Goal: Ask a question: Seek information or help from site administrators or community

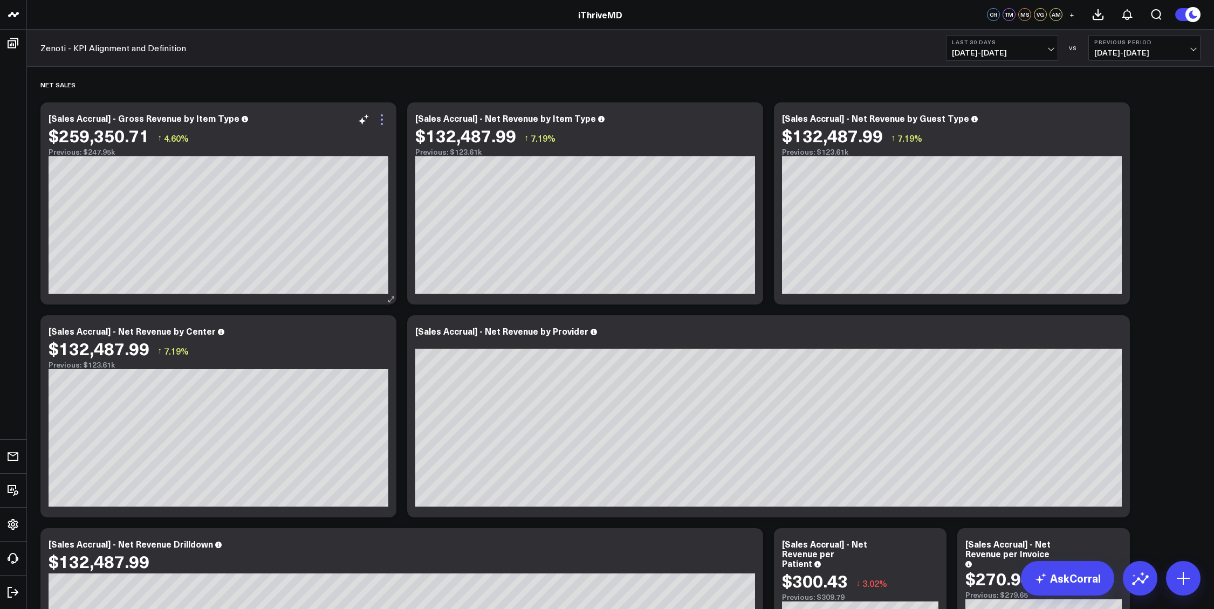
click at [380, 121] on icon at bounding box center [381, 119] width 13 height 13
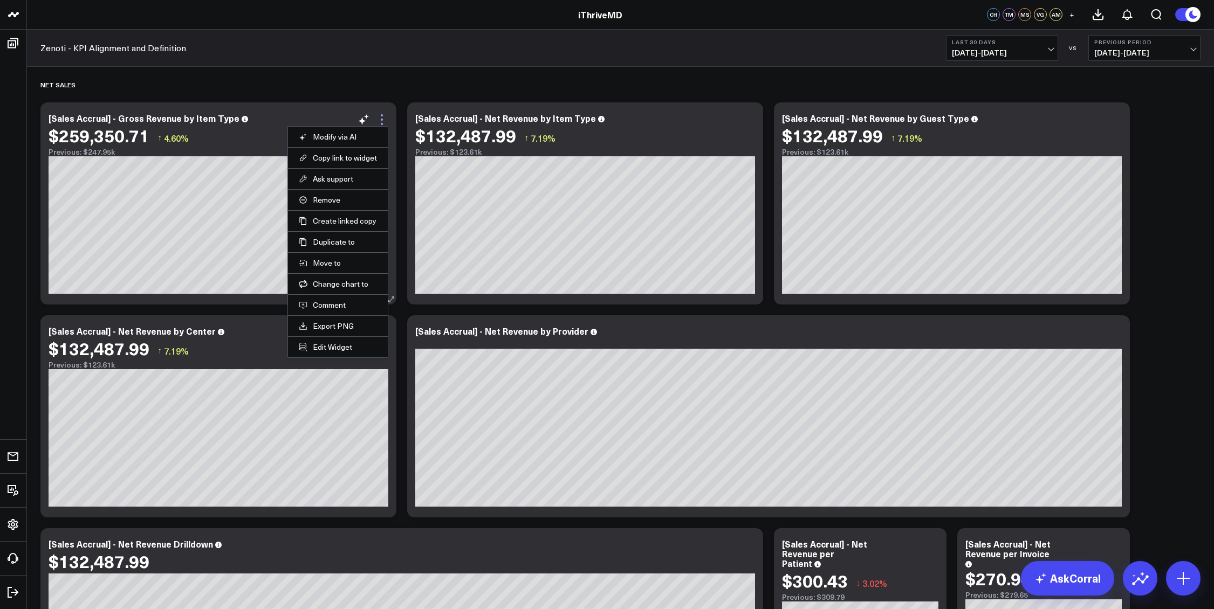
click at [380, 121] on icon at bounding box center [381, 119] width 13 height 13
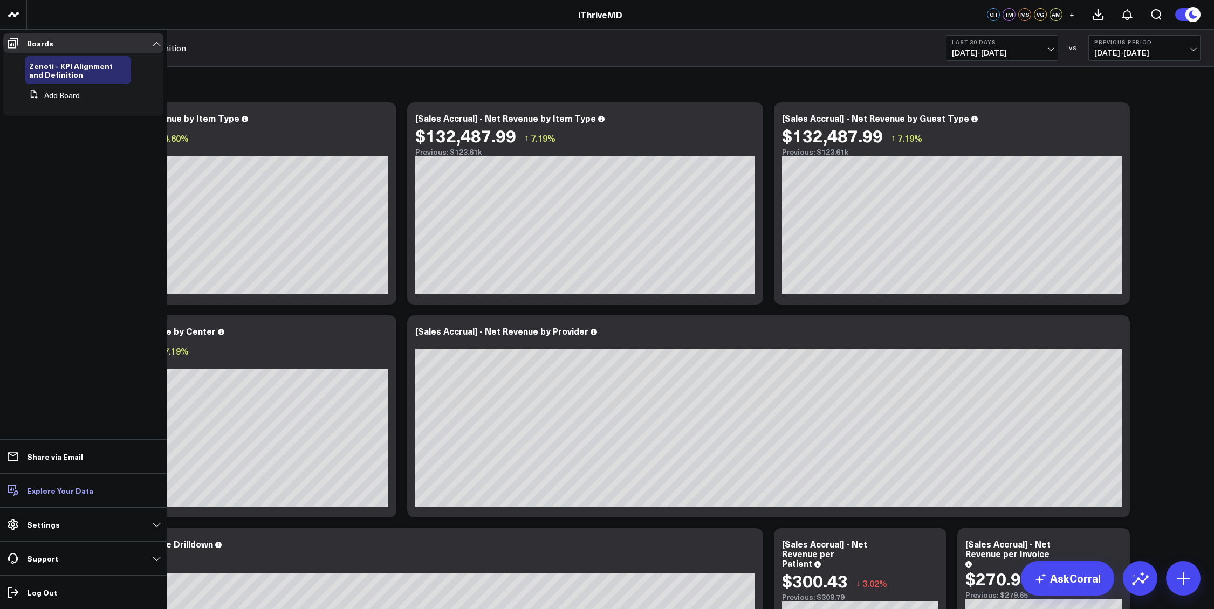
click at [13, 486] on icon at bounding box center [12, 490] width 13 height 13
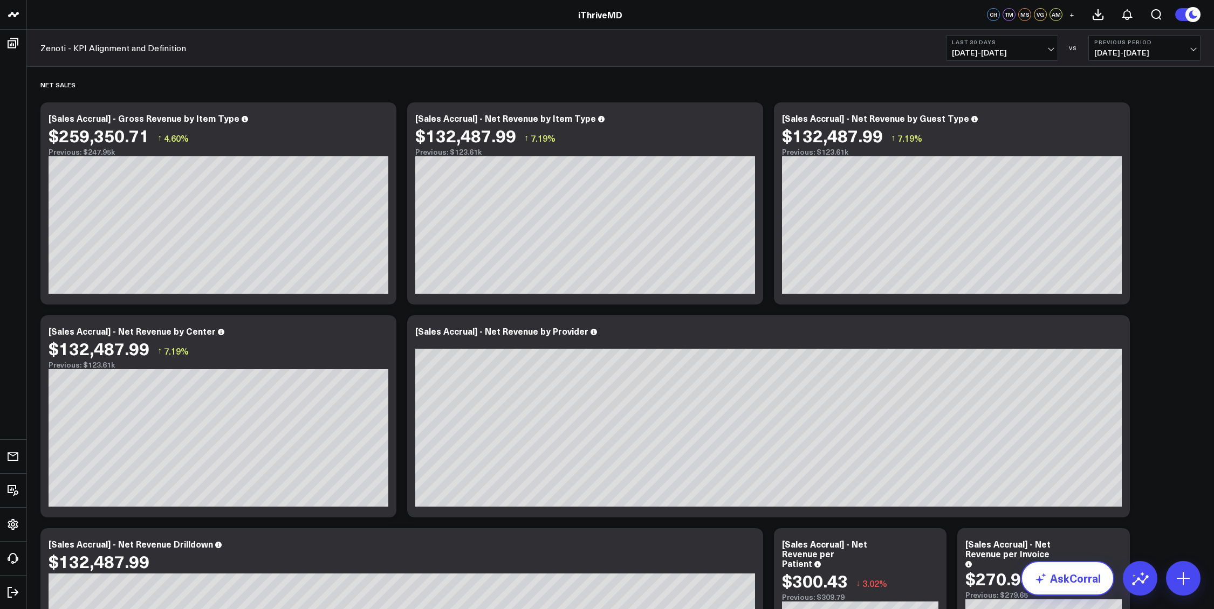
click at [1089, 583] on link "AskCorral" at bounding box center [1067, 578] width 93 height 35
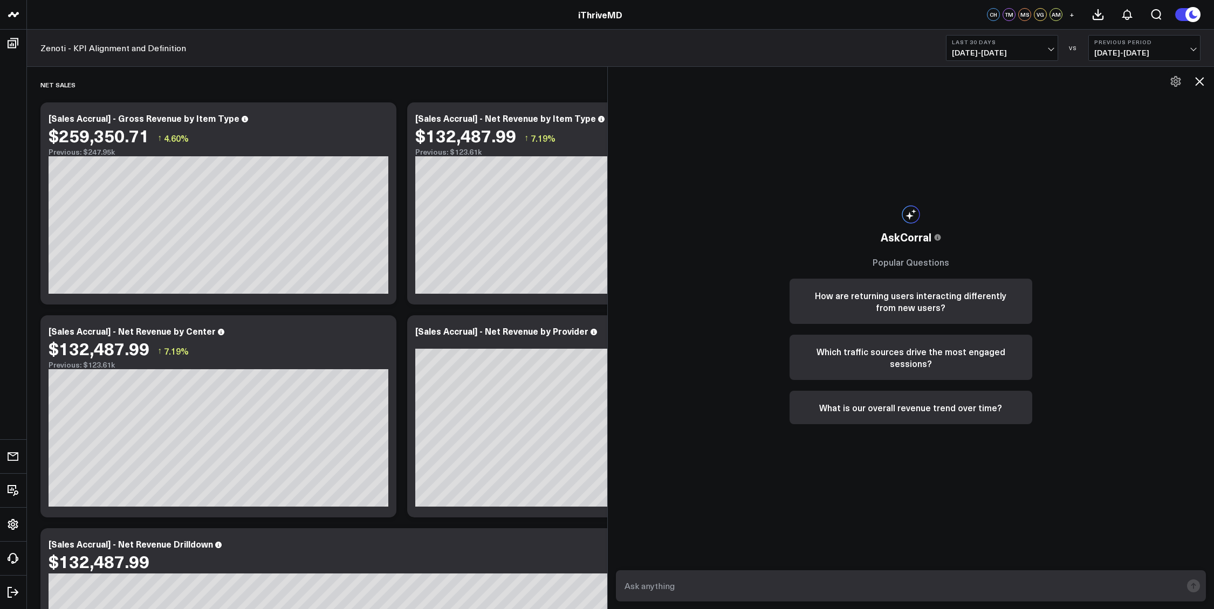
click at [758, 585] on textarea at bounding box center [902, 586] width 560 height 19
click at [752, 582] on textarea at bounding box center [902, 586] width 560 height 19
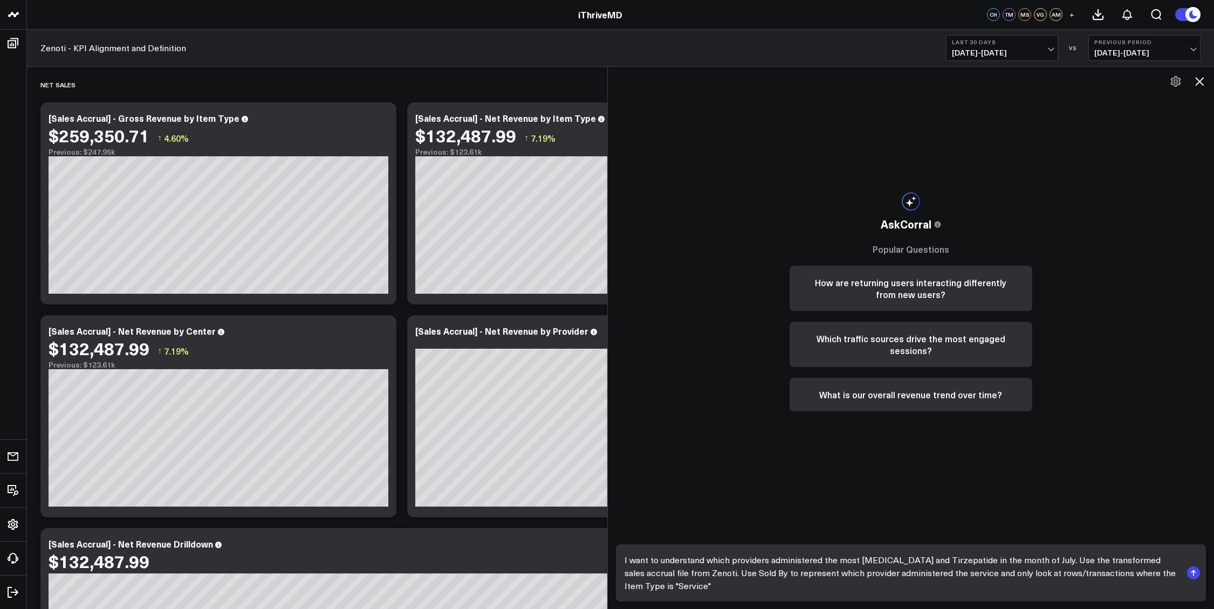
click at [897, 591] on textarea "I want to understand which providers administered the most [MEDICAL_DATA] and T…" at bounding box center [902, 573] width 560 height 45
type textarea "I want to understand which providers administered the most [MEDICAL_DATA] and T…"
click at [1195, 572] on icon "submit" at bounding box center [1193, 571] width 5 height 3
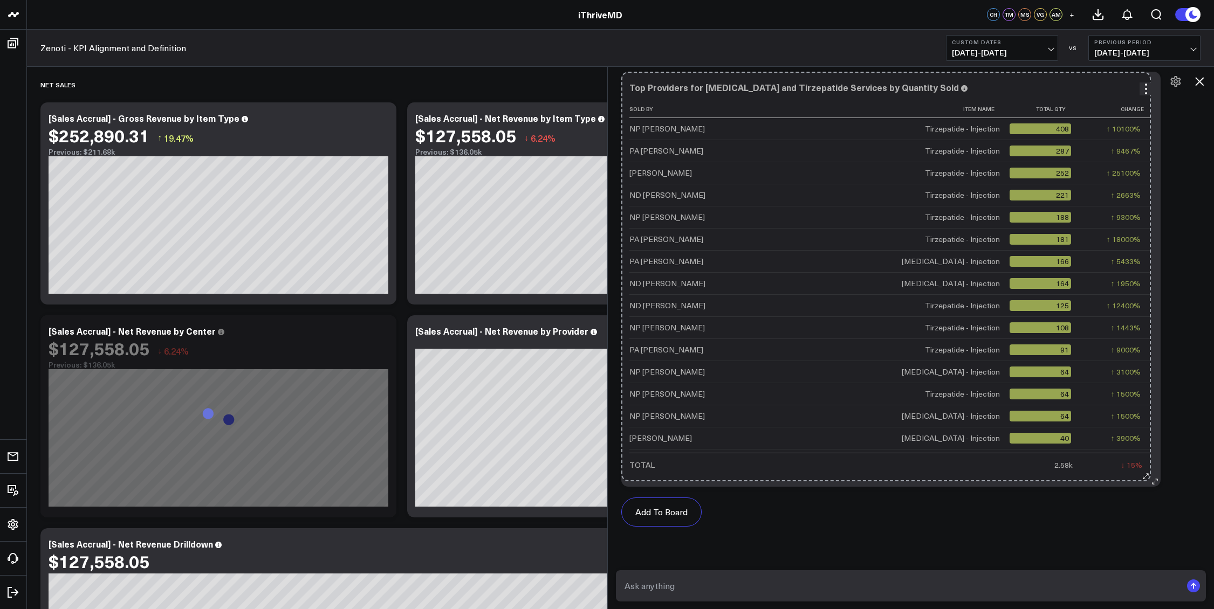
scroll to position [629, 0]
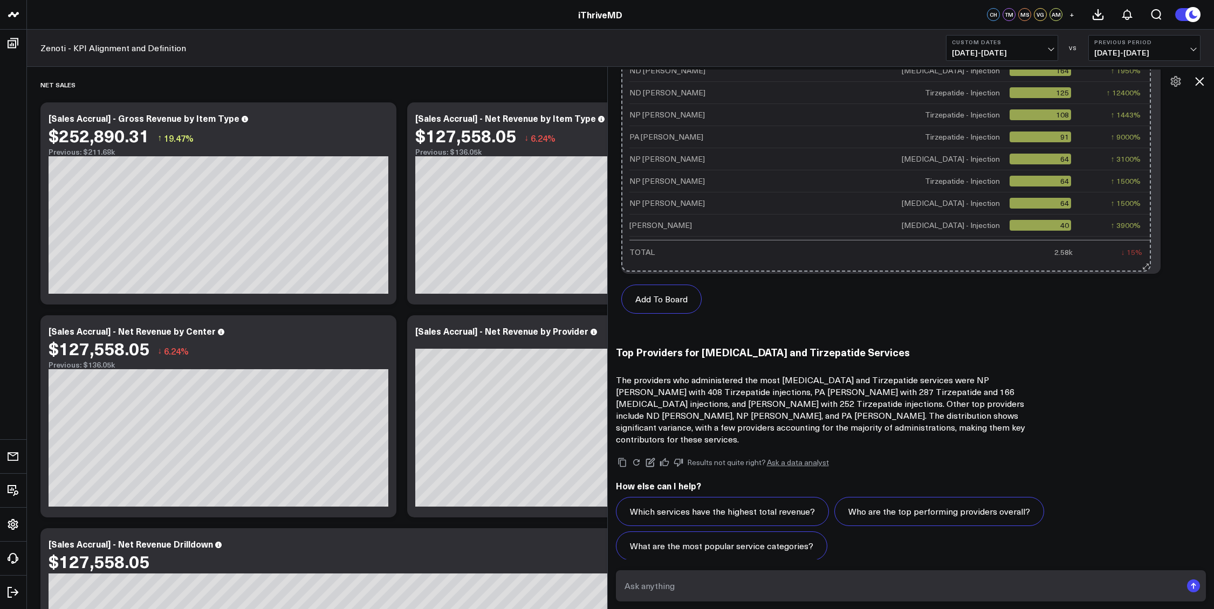
drag, startPoint x: 1016, startPoint y: 303, endPoint x: 1150, endPoint y: 428, distance: 183.2
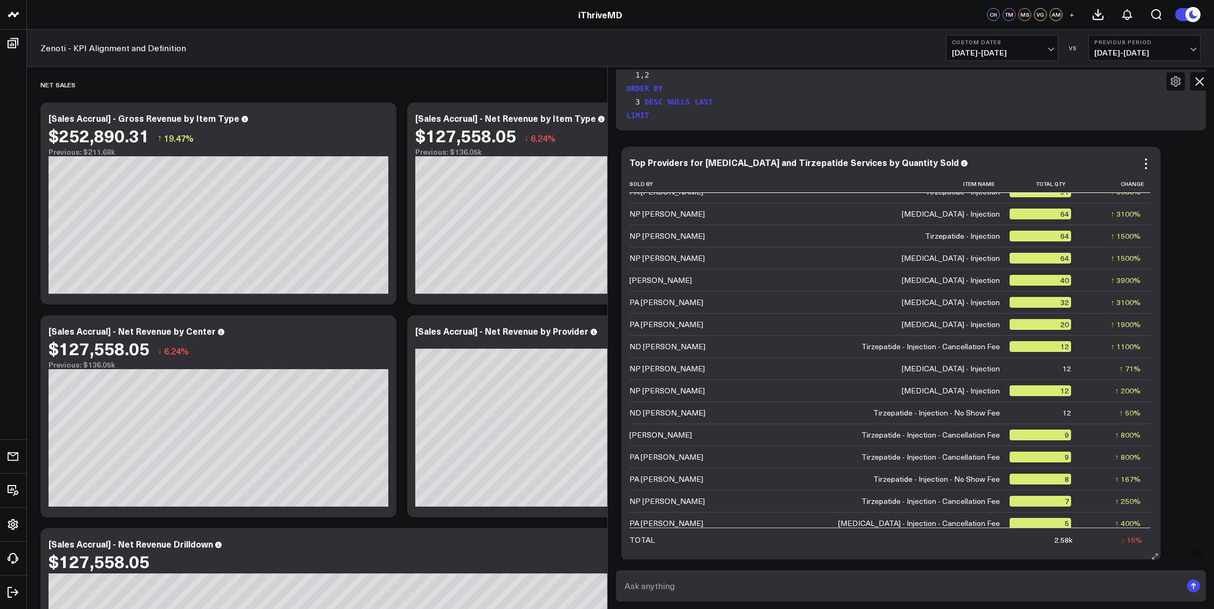
scroll to position [416, 0]
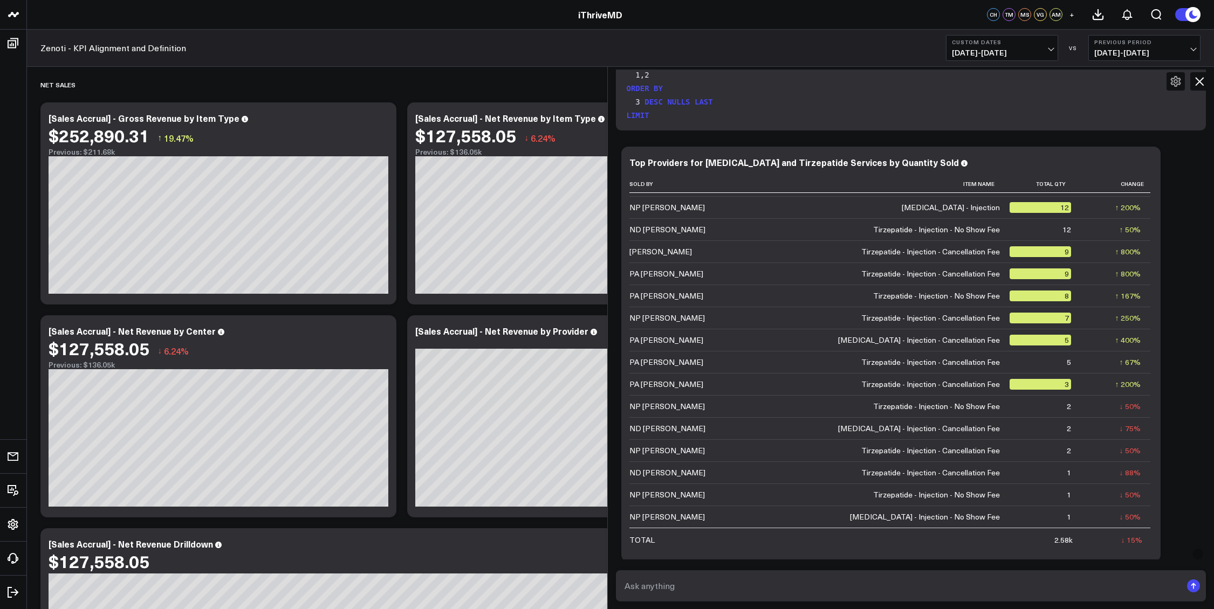
click at [770, 581] on textarea at bounding box center [902, 586] width 560 height 19
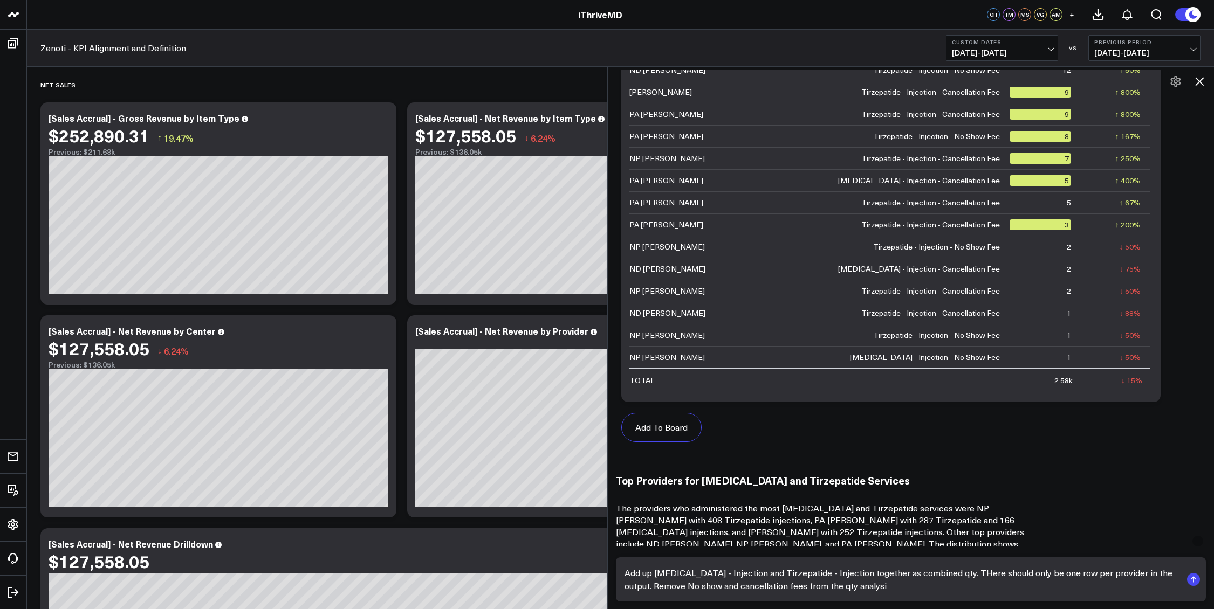
type textarea "Add up [MEDICAL_DATA] - Injection and Tirzepatide - Injection together as combi…"
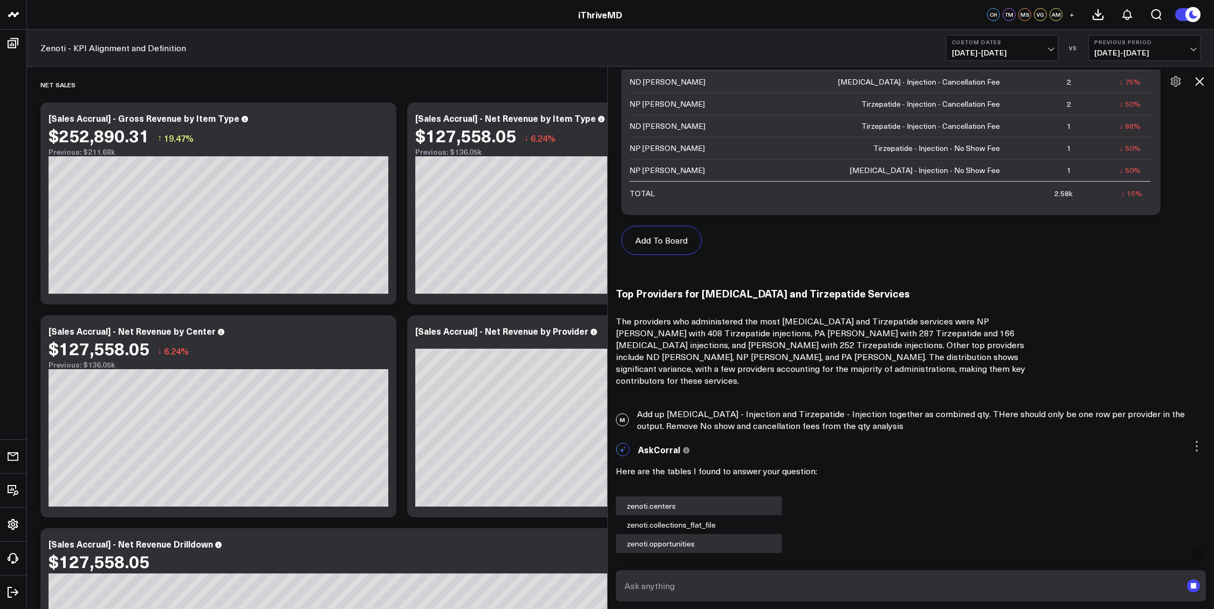
scroll to position [833, 0]
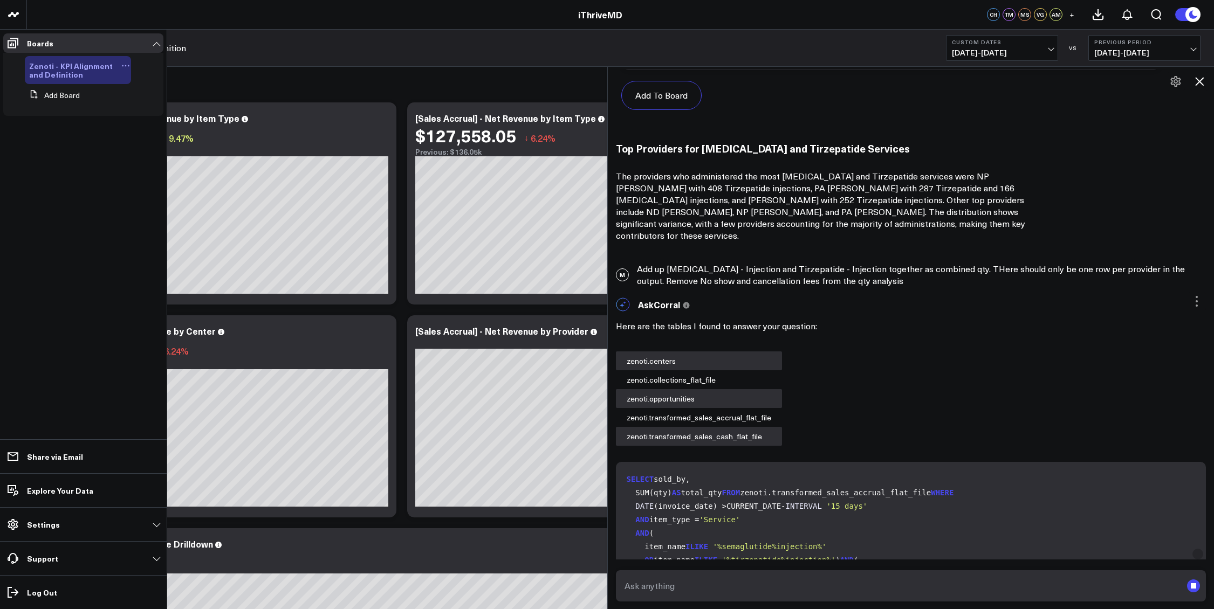
click at [124, 66] on icon at bounding box center [125, 65] width 9 height 9
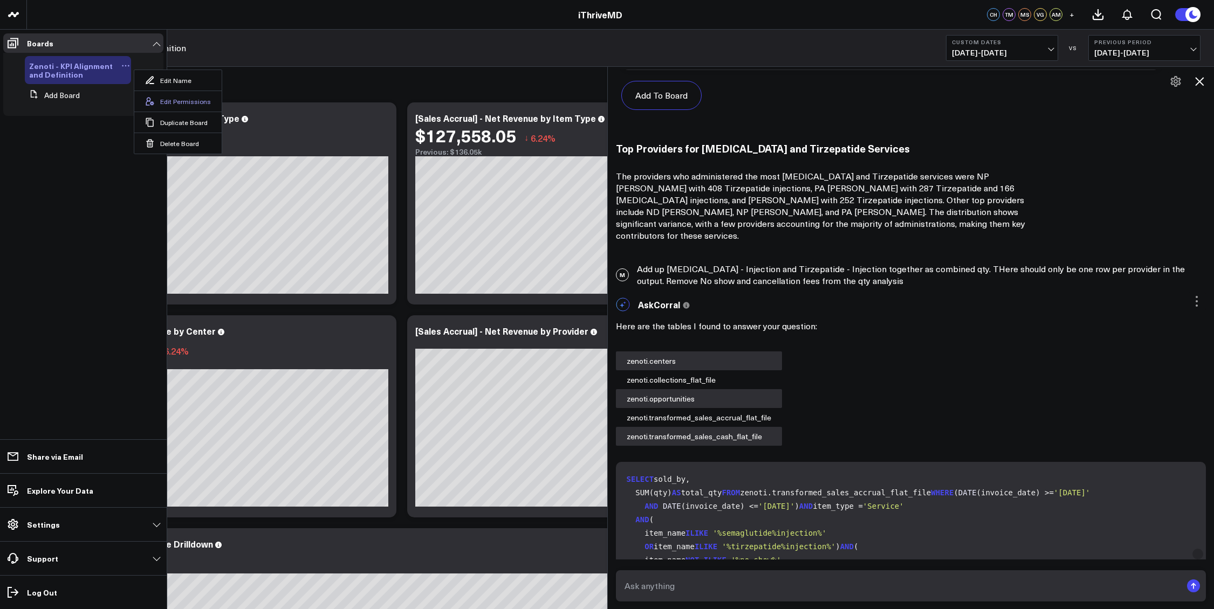
click at [181, 105] on button "Edit Permissions" at bounding box center [177, 101] width 87 height 21
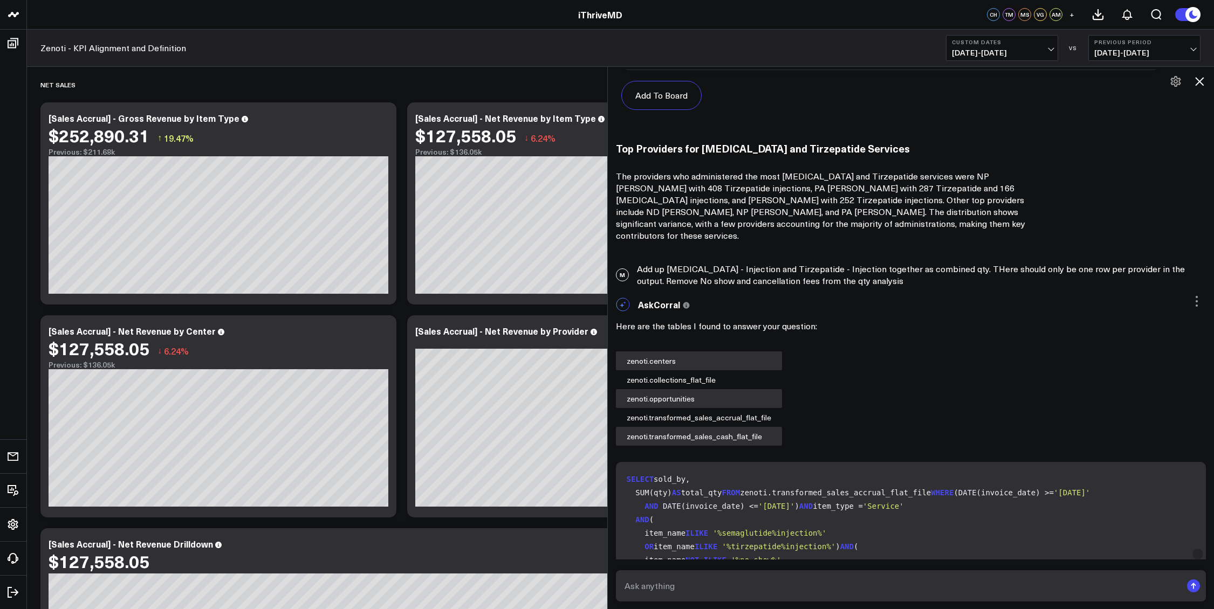
click at [884, 403] on div "Here are the tables I found to answer your question: zenoti.centers zenoti.coll…" at bounding box center [911, 381] width 591 height 129
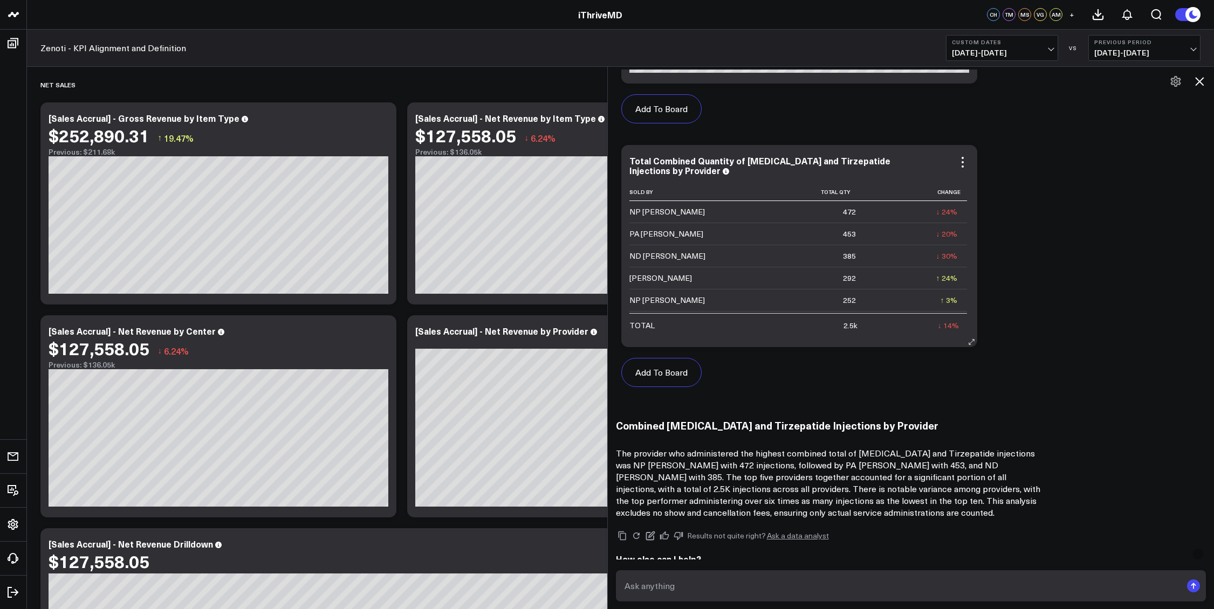
scroll to position [1542, 0]
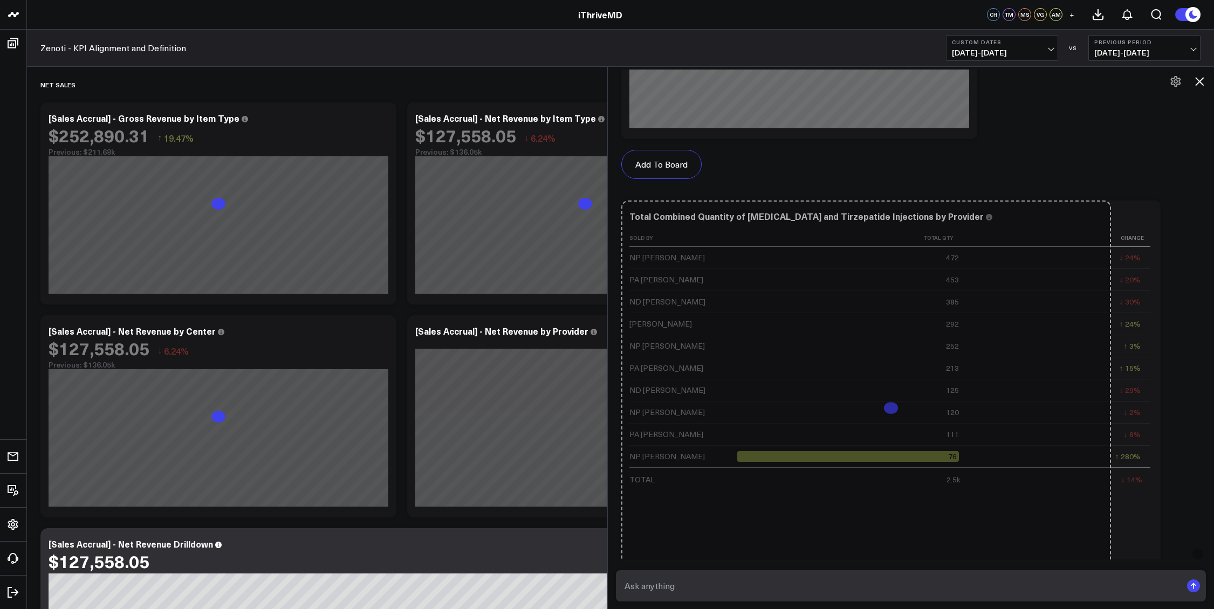
drag, startPoint x: 976, startPoint y: 388, endPoint x: 1110, endPoint y: 583, distance: 236.2
click at [1110, 583] on div "M I want to understand which providers administered the most [MEDICAL_DATA] and…" at bounding box center [911, 338] width 607 height 543
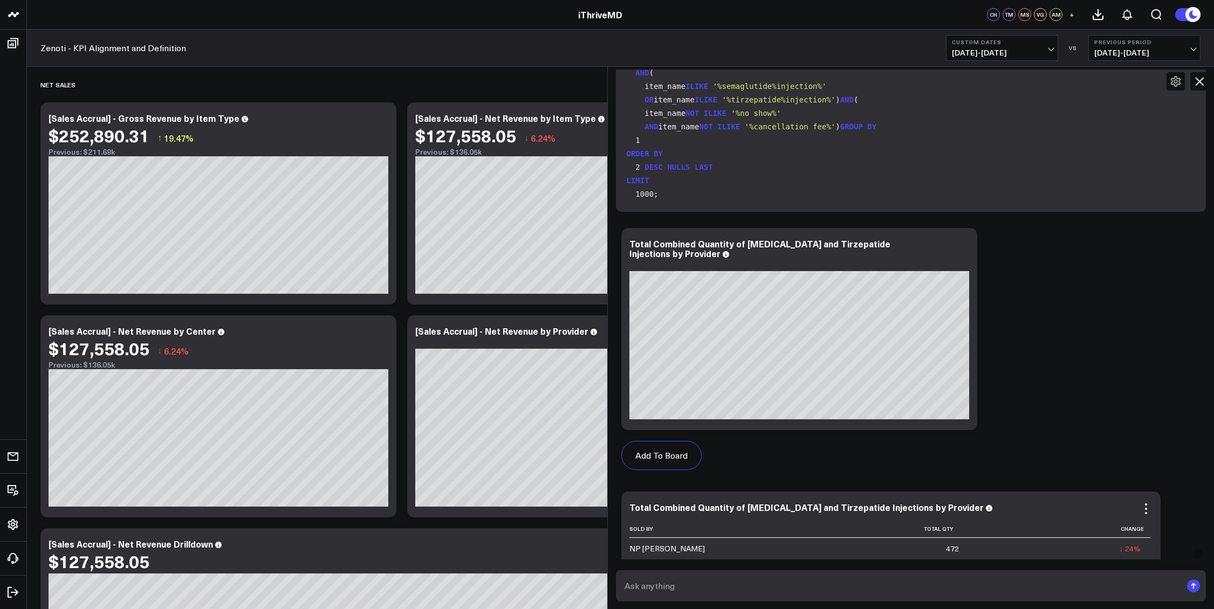
scroll to position [1306, 0]
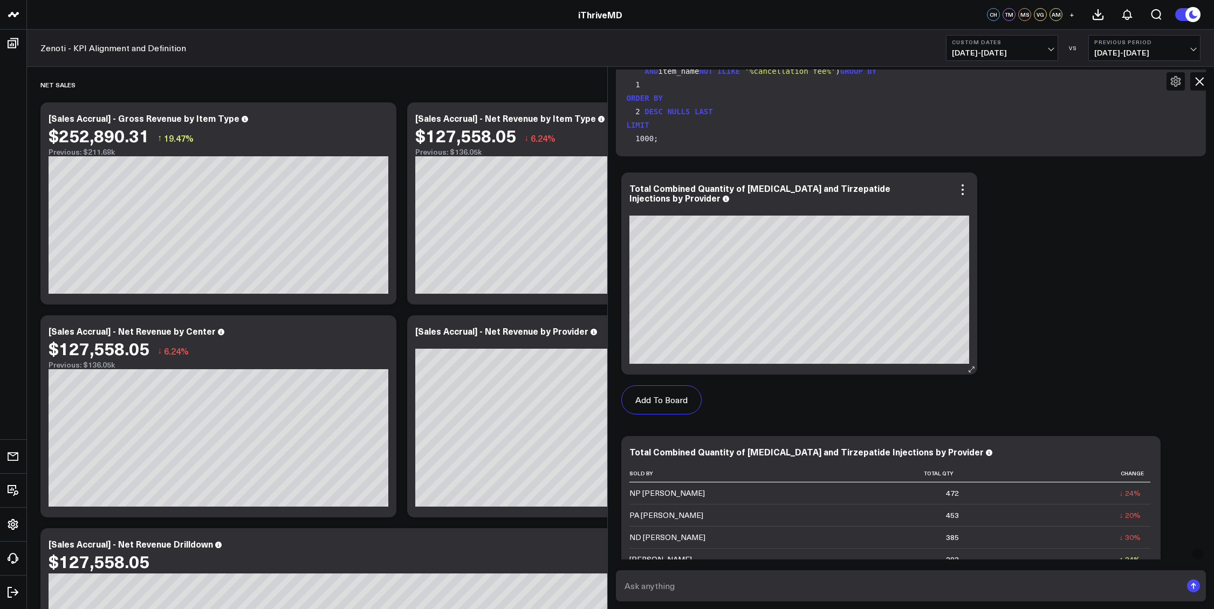
click at [965, 173] on div "Total Combined Quantity of [MEDICAL_DATA] and Tirzepatide Injections by Provider" at bounding box center [799, 274] width 356 height 202
click at [965, 183] on icon at bounding box center [962, 189] width 13 height 13
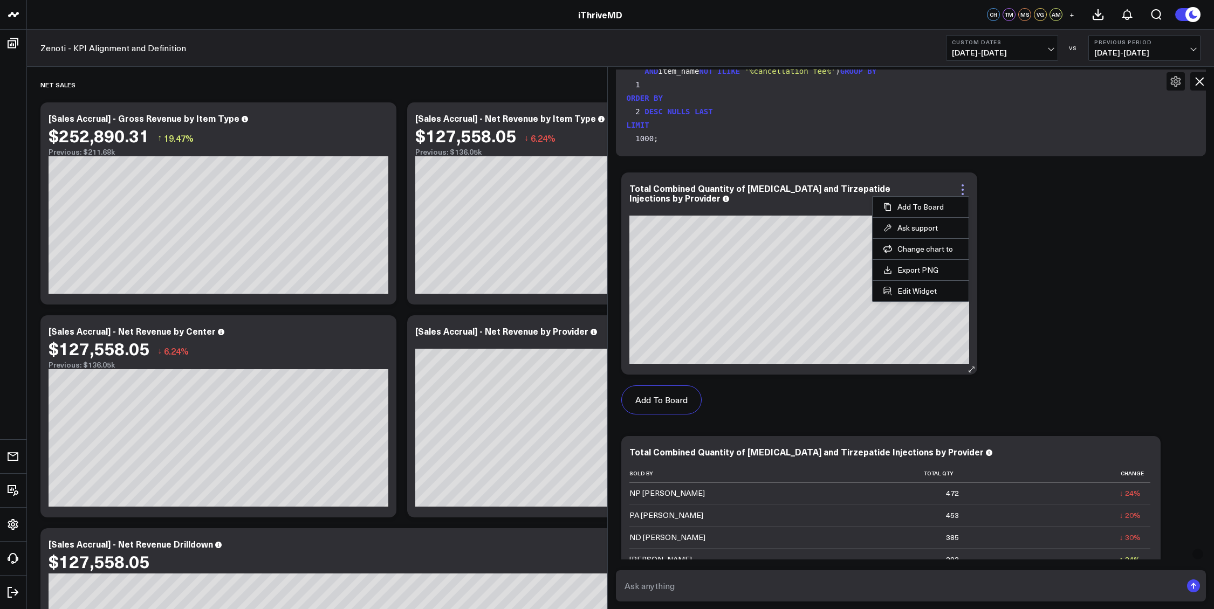
click at [965, 183] on icon at bounding box center [962, 189] width 13 height 13
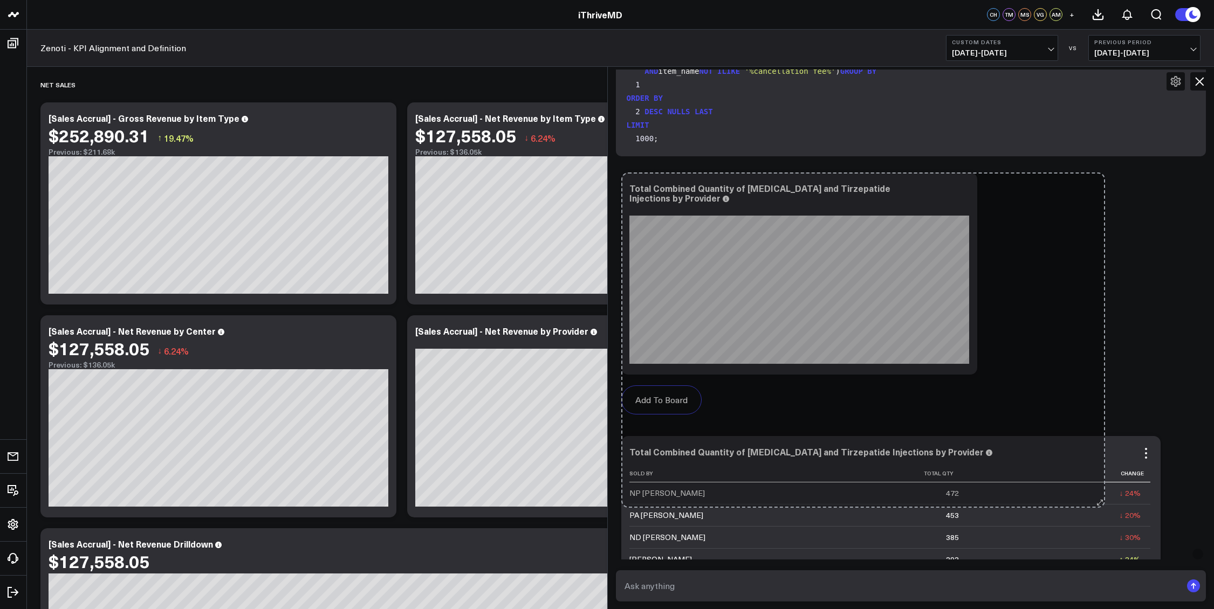
drag, startPoint x: 976, startPoint y: 362, endPoint x: 1104, endPoint y: 444, distance: 152.1
click at [1104, 444] on div "Add To Board Zenoti - KPI Alignment and Definition Ask support Change chart to …" at bounding box center [911, 537] width 591 height 741
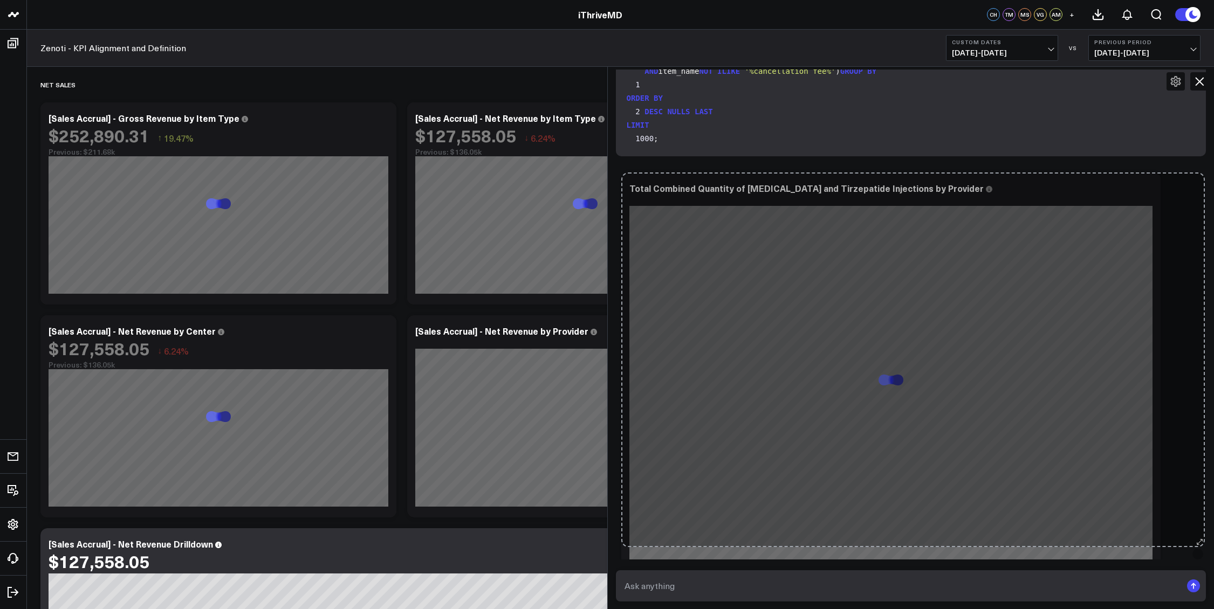
drag, startPoint x: 980, startPoint y: 355, endPoint x: 1208, endPoint y: 477, distance: 258.2
click at [1208, 477] on div "AskCorral This feature is experimental, yet powerful. Always check your answers…" at bounding box center [911, 590] width 607 height 1543
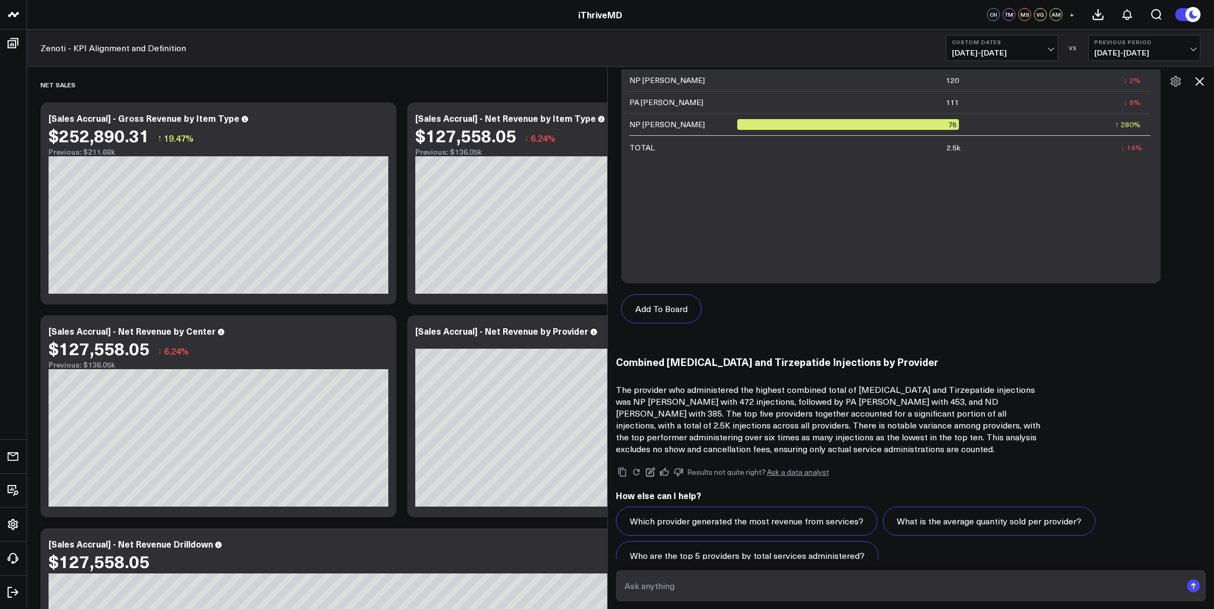
scroll to position [2097, 0]
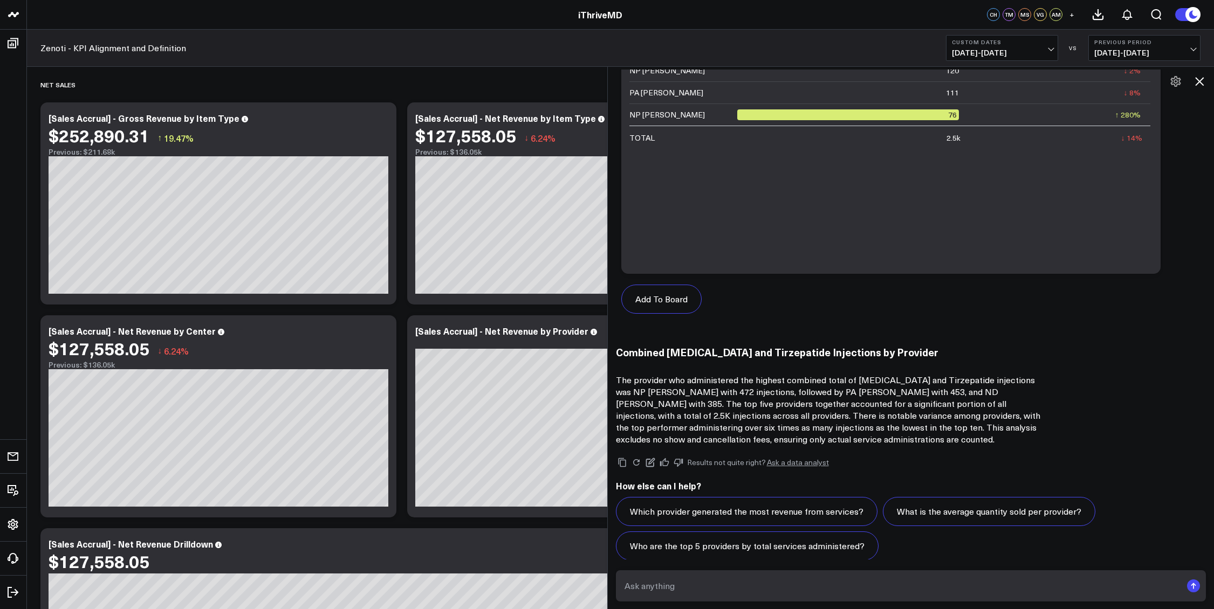
click at [760, 594] on textarea at bounding box center [902, 586] width 560 height 19
type textarea "Breakdown [PERSON_NAME]'s 472 by item name and show qty"
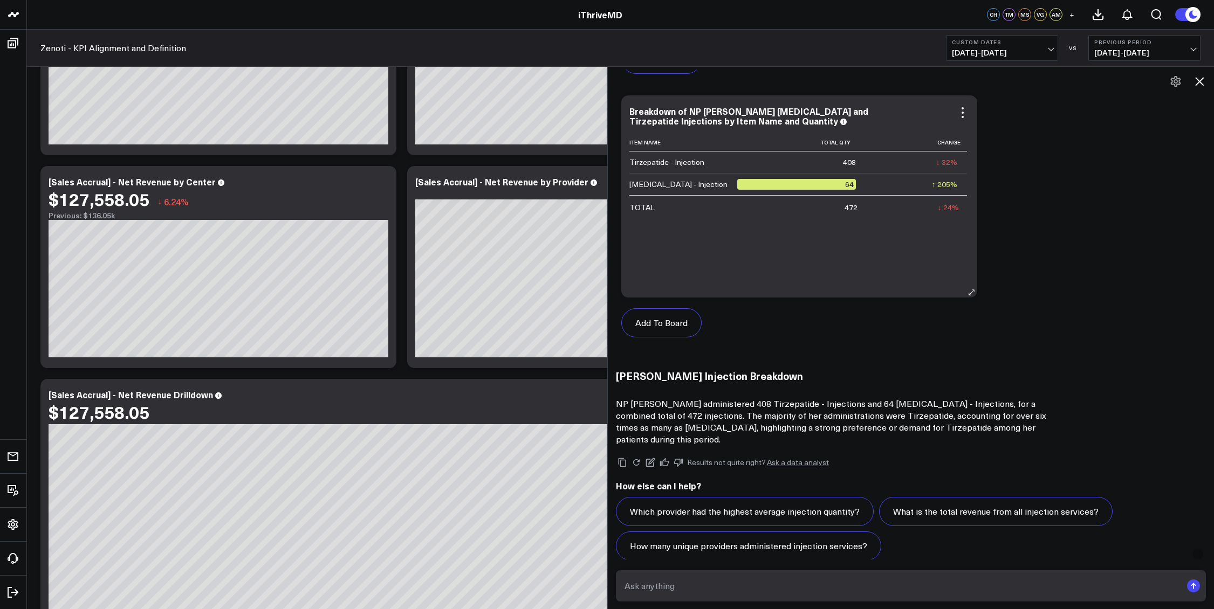
scroll to position [3092, 0]
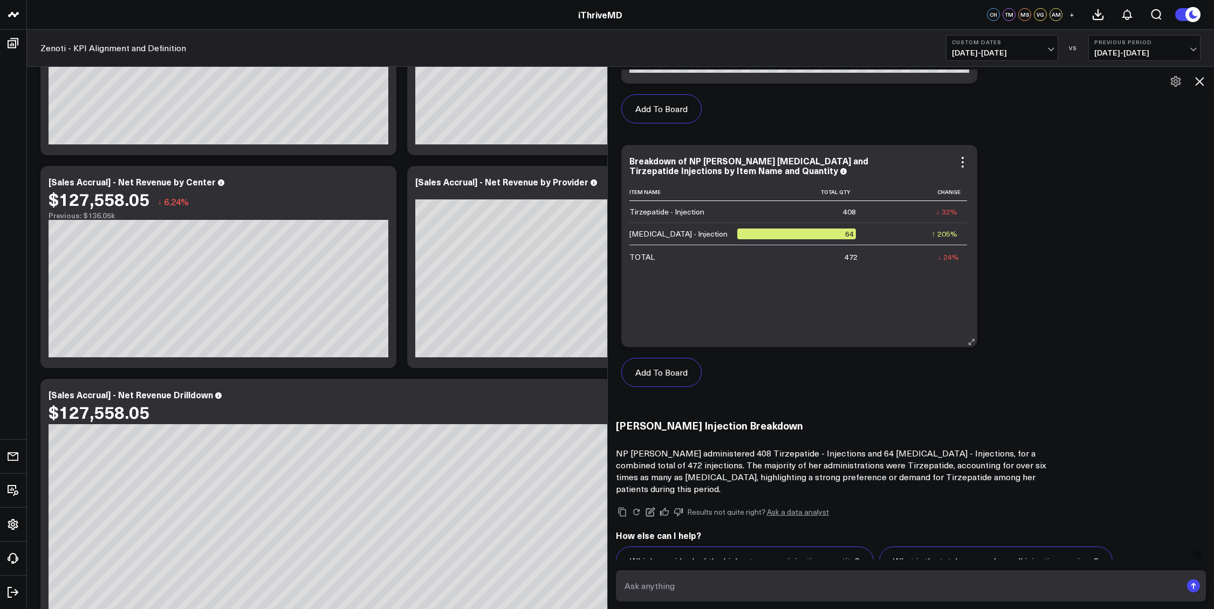
click at [849, 291] on div "Item Name Total Qty Change Tirzepatide - Injection 408 ↓ 32% Previous 596 [MEDI…" at bounding box center [799, 259] width 340 height 153
click at [687, 582] on textarea at bounding box center [902, 586] width 560 height 19
type textarea "download the raw data in excel for Yasmen, what shown above"
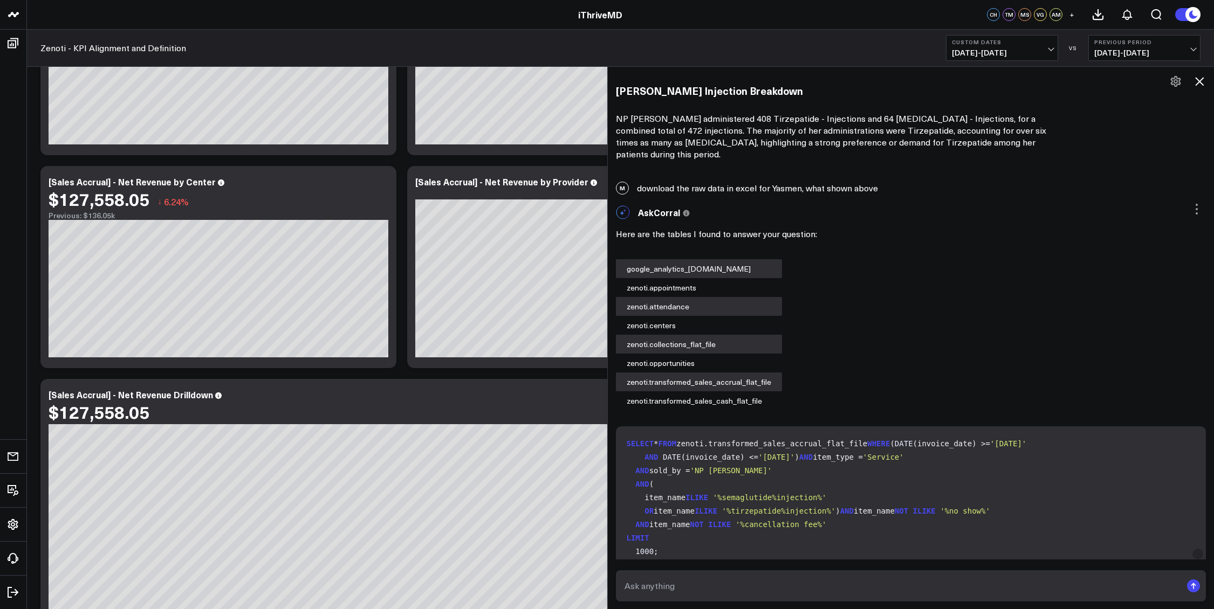
scroll to position [3087, 0]
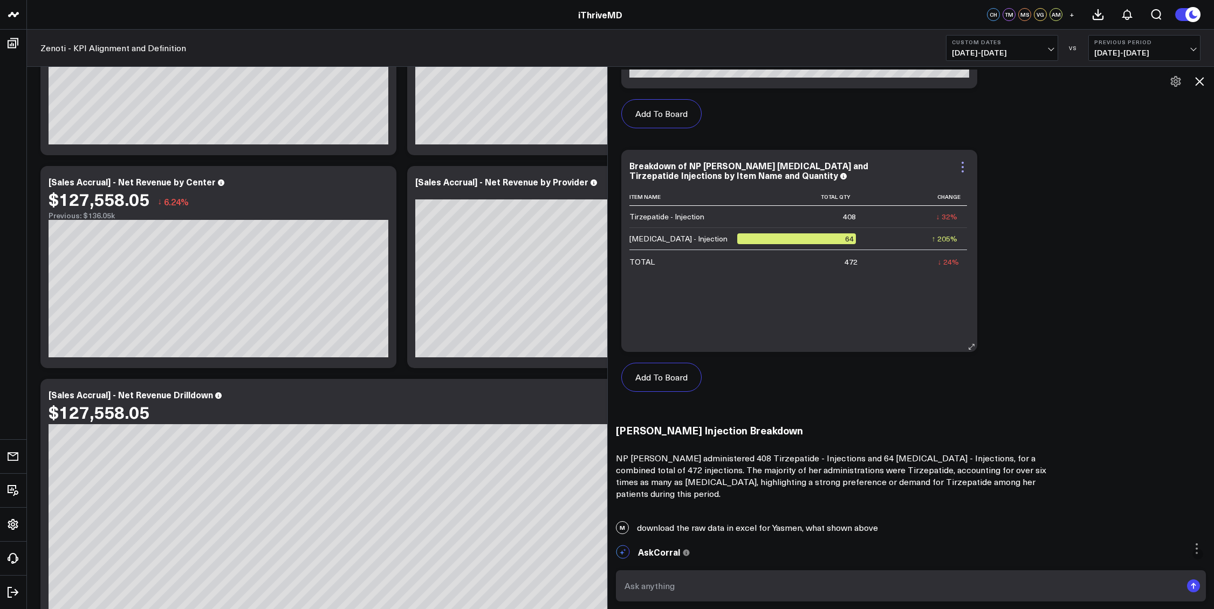
click at [965, 161] on icon at bounding box center [962, 167] width 13 height 13
click at [1050, 235] on div "Add To Board Zenoti - KPI Alignment and Definition Ask support Change chart to …" at bounding box center [911, 144] width 591 height 527
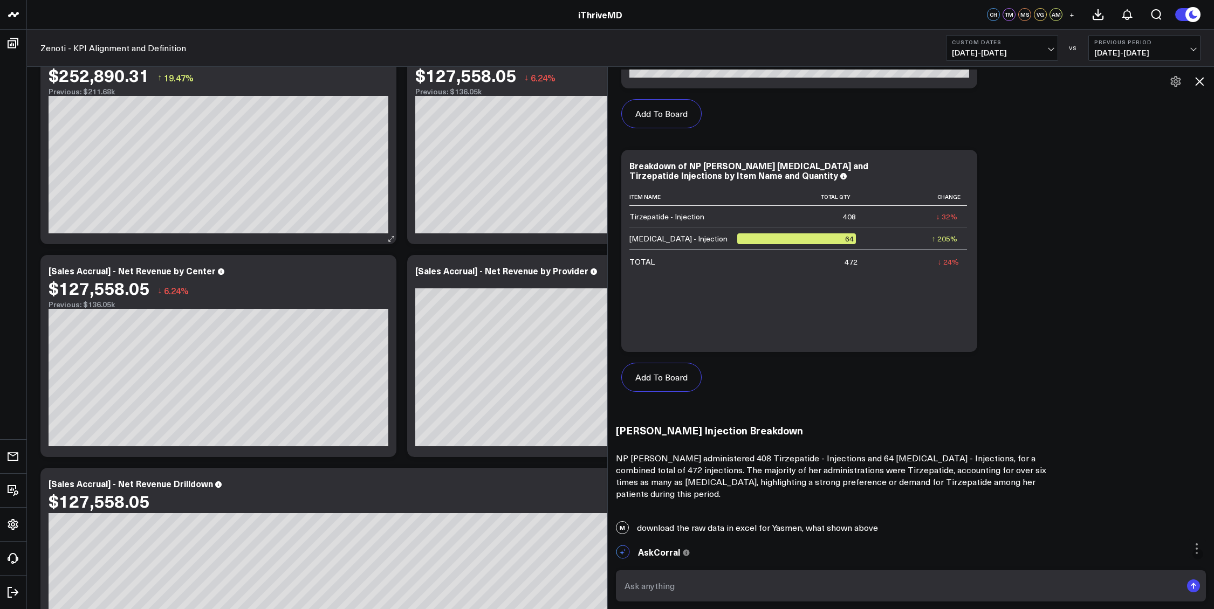
scroll to position [0, 0]
